Goal: Transaction & Acquisition: Purchase product/service

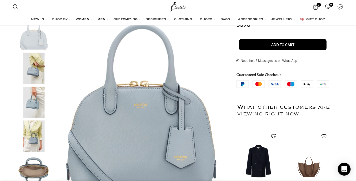
scroll to position [0, 282]
click at [339, 47] on div "Muse Micro Griptop $ 396 - Muse Micro Griptop quantity 1 + Add to cart Buy now …" at bounding box center [287, 123] width 109 height 276
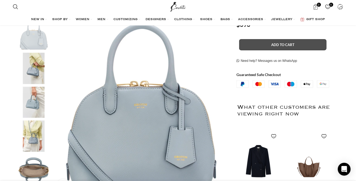
click at [286, 39] on button "Add to cart" at bounding box center [283, 44] width 88 height 11
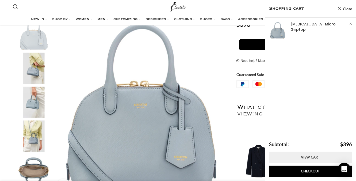
scroll to position [0, 338]
click at [312, 159] on link "View cart" at bounding box center [310, 157] width 83 height 11
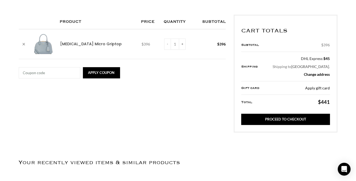
type input "MY5"
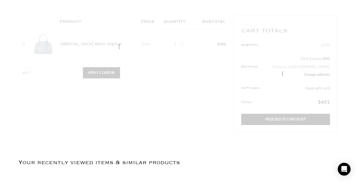
scroll to position [0, 113]
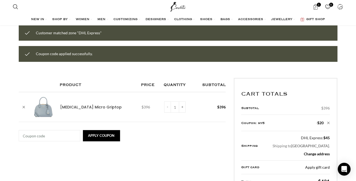
scroll to position [45, 0]
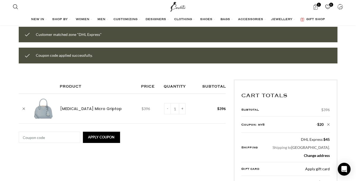
type input "MY5"
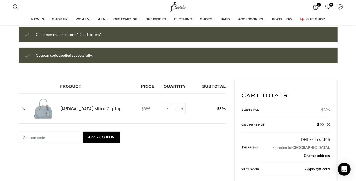
scroll to position [0, 169]
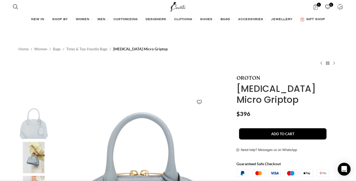
scroll to position [0, 56]
